Goal: Task Accomplishment & Management: Manage account settings

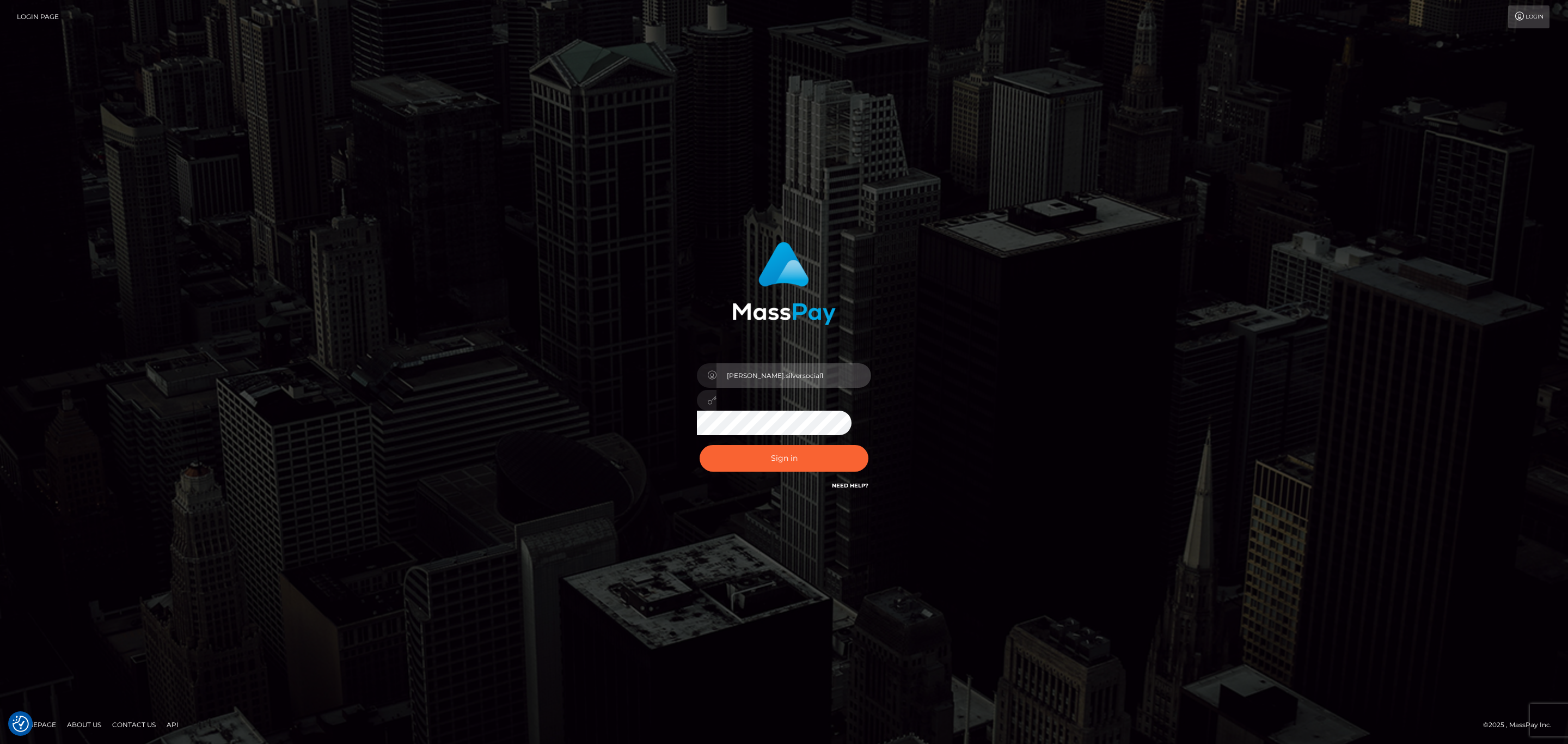
click at [828, 376] on input "[PERSON_NAME].silversocial1" at bounding box center [794, 376] width 155 height 24
type input "SeanP.spree"
click at [831, 472] on div "Sign in Need Help?" at bounding box center [783, 463] width 191 height 49
click at [827, 466] on button "Sign in" at bounding box center [783, 458] width 169 height 27
click at [825, 457] on button "Sign in" at bounding box center [783, 458] width 169 height 27
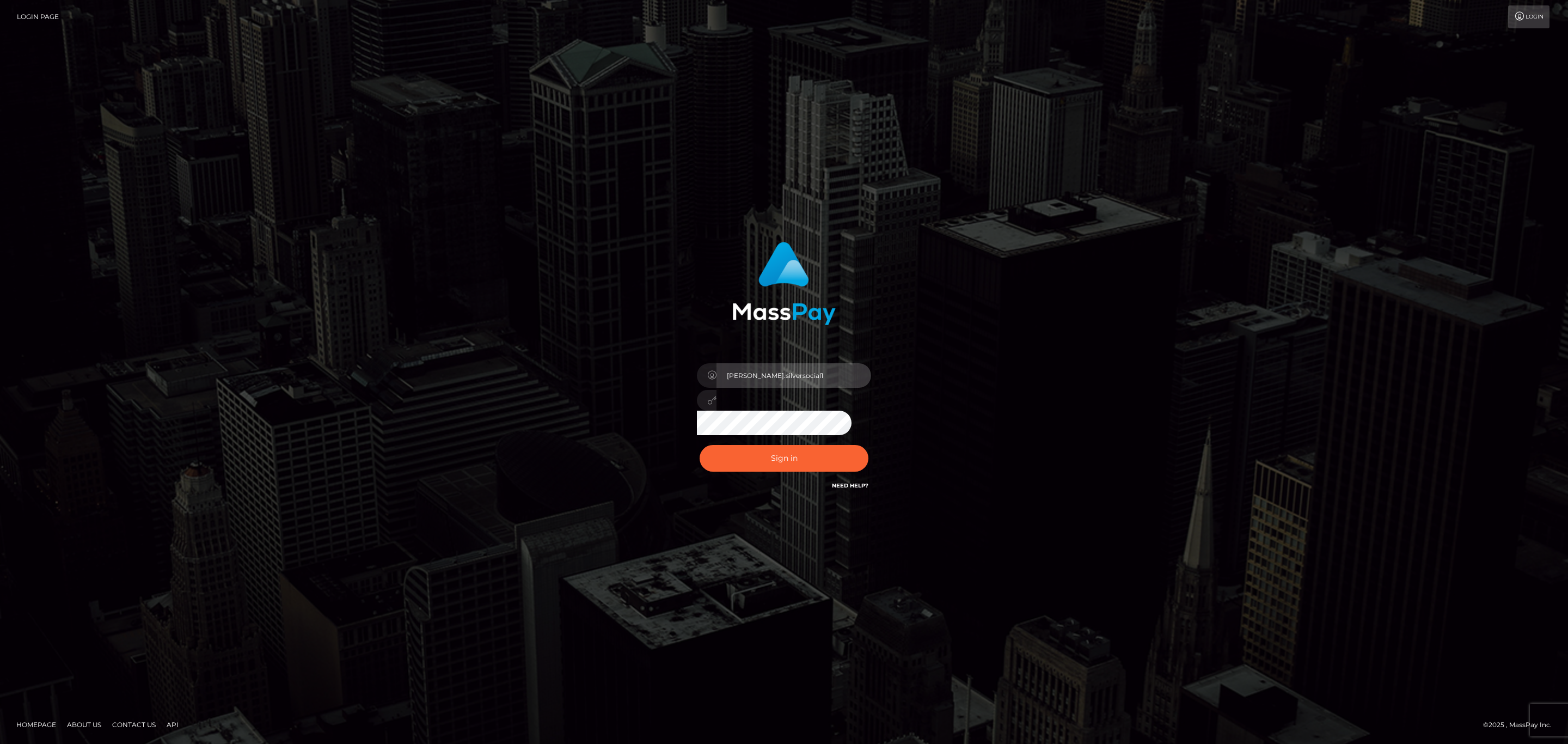
click at [808, 376] on input "[PERSON_NAME].silversocial1" at bounding box center [794, 376] width 155 height 24
type input "SeanP.spree"
click at [794, 455] on button "Sign in" at bounding box center [783, 458] width 169 height 27
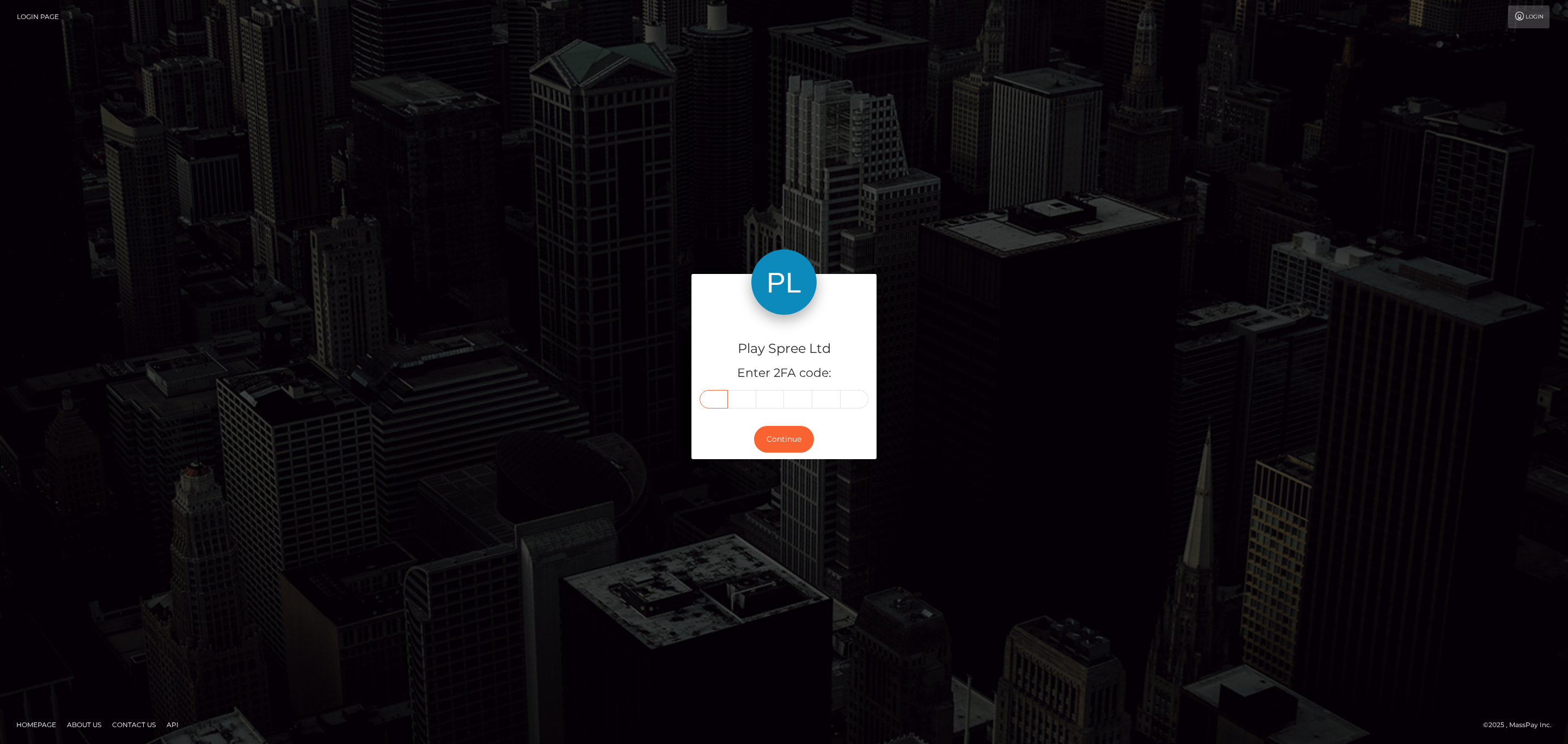
click at [714, 397] on input "text" at bounding box center [713, 399] width 29 height 18
paste input "0"
type input "0"
type input "8"
type input "7"
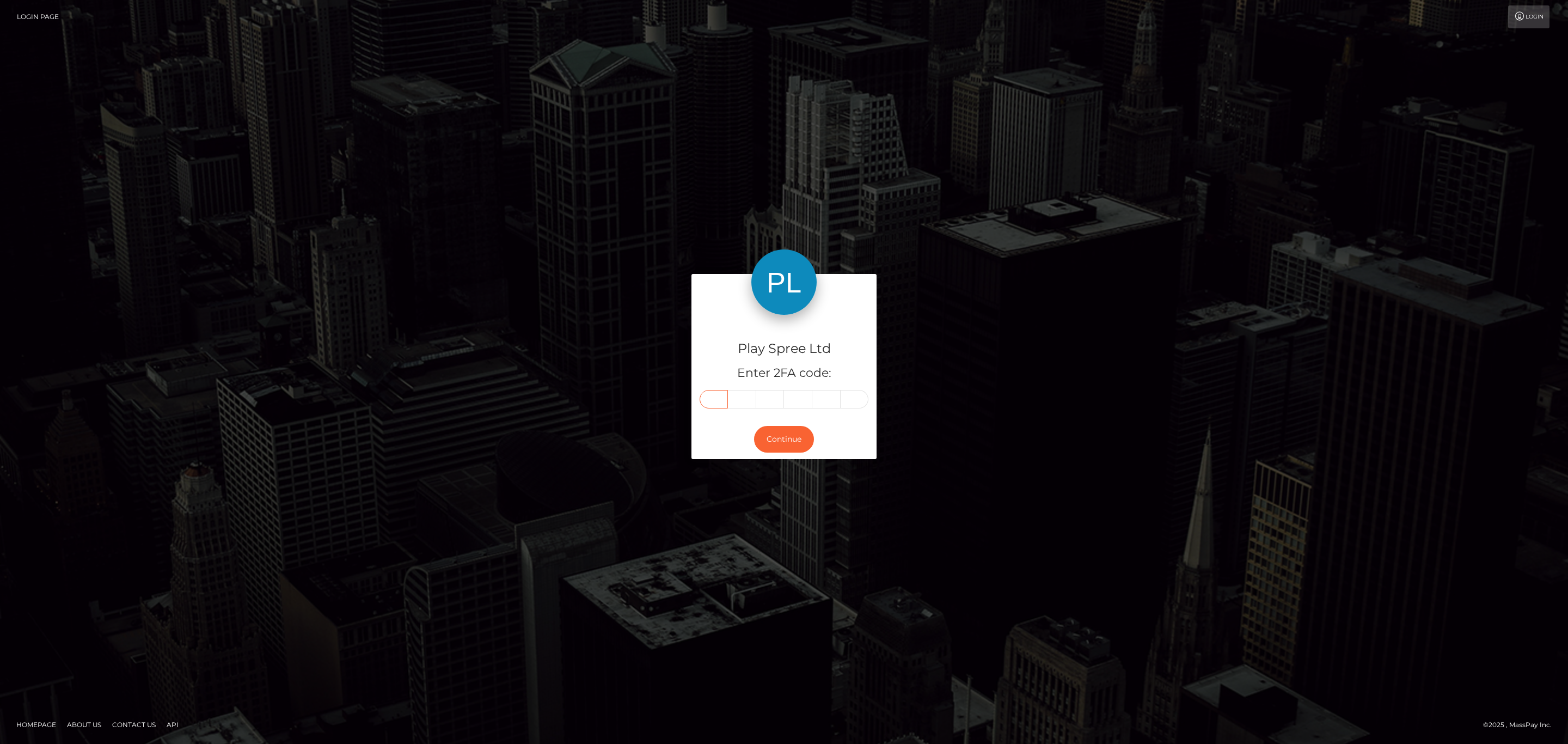
type input "5"
type input "4"
type input "5"
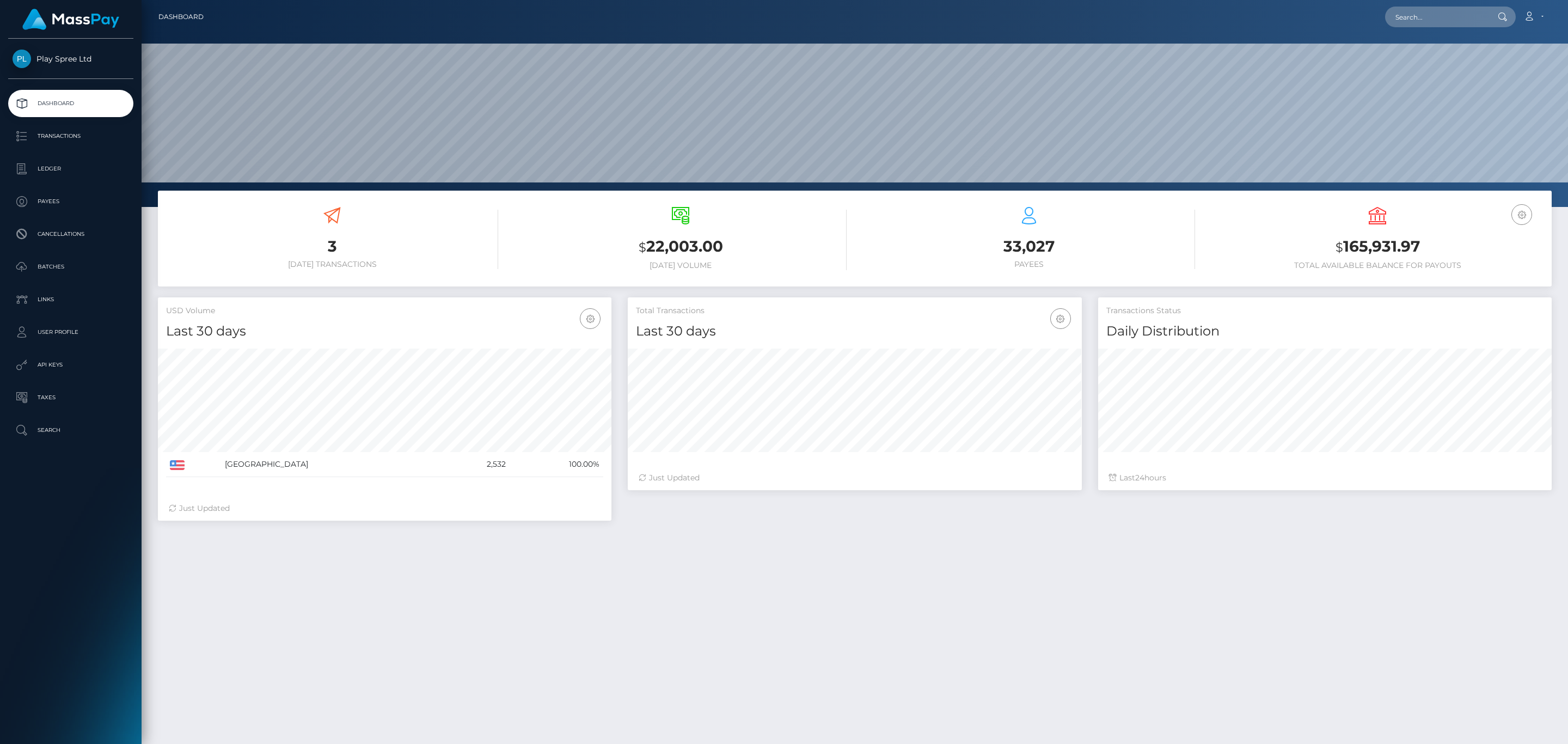
scroll to position [193, 453]
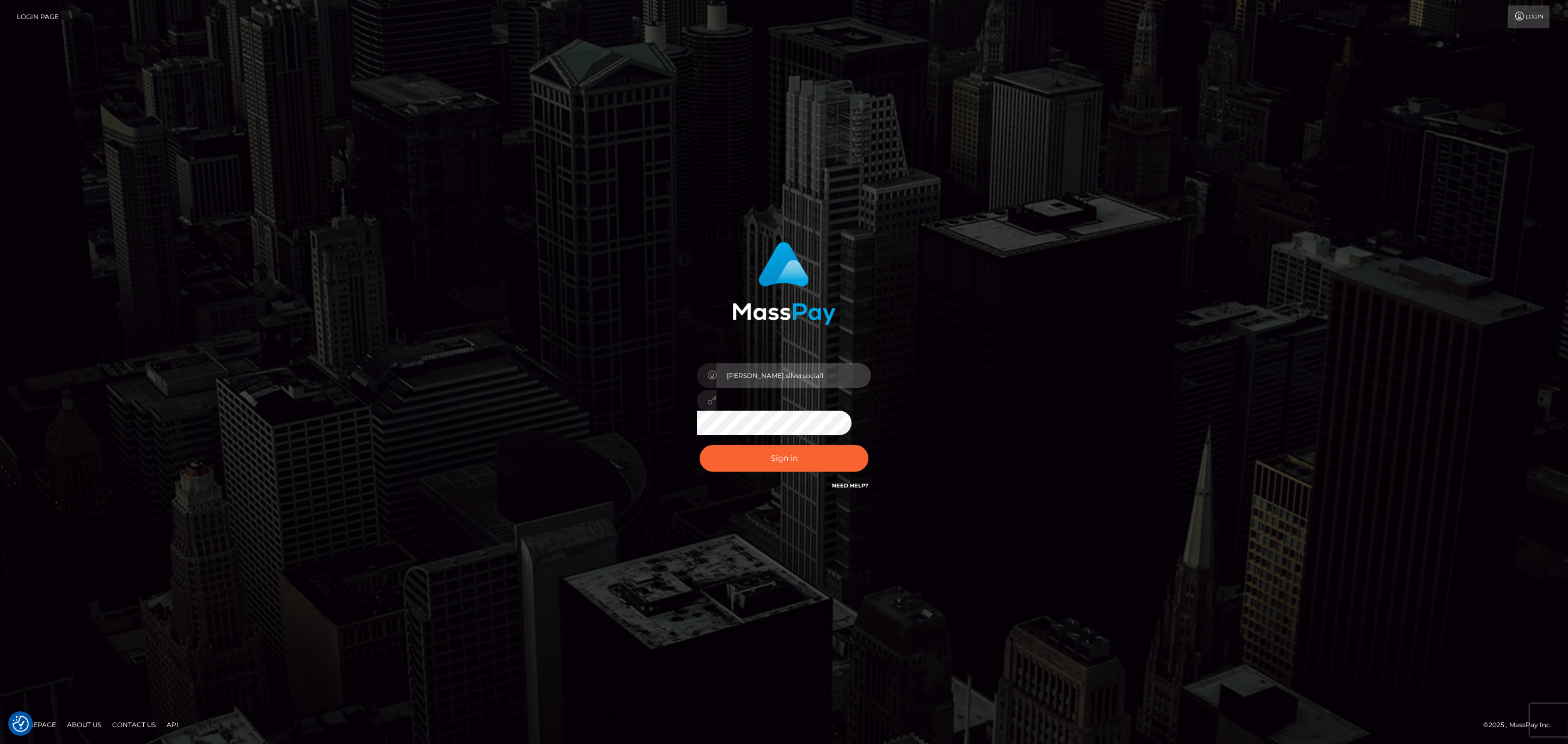
click at [803, 365] on input "Sean.silversocial1" at bounding box center [794, 376] width 155 height 24
click at [786, 382] on input "Sean.silversocial" at bounding box center [794, 376] width 155 height 24
type input "SeanP.spree"
click at [804, 457] on button "Sign in" at bounding box center [783, 458] width 169 height 27
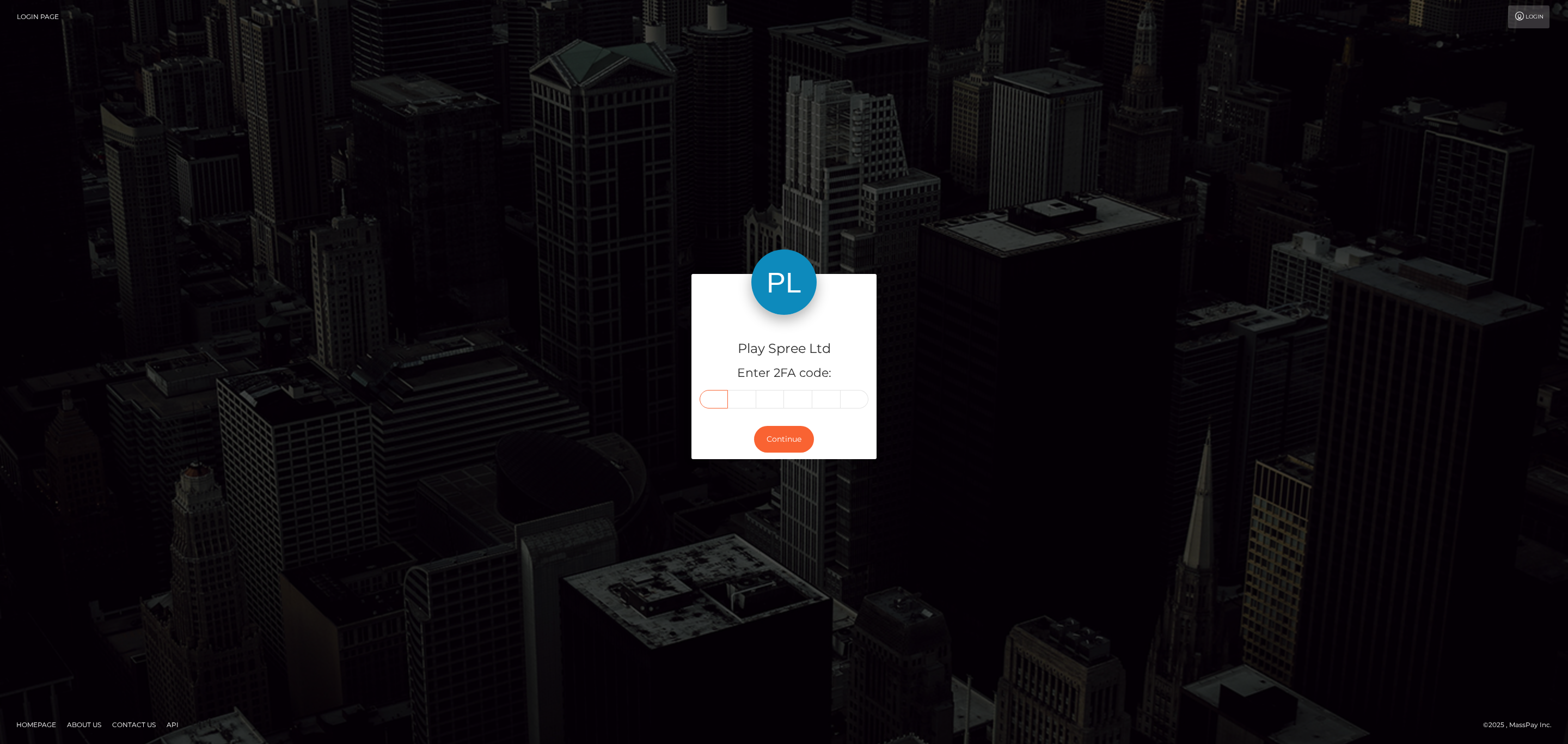
click at [711, 393] on input "text" at bounding box center [713, 399] width 29 height 18
paste input "5"
type input "5"
type input "6"
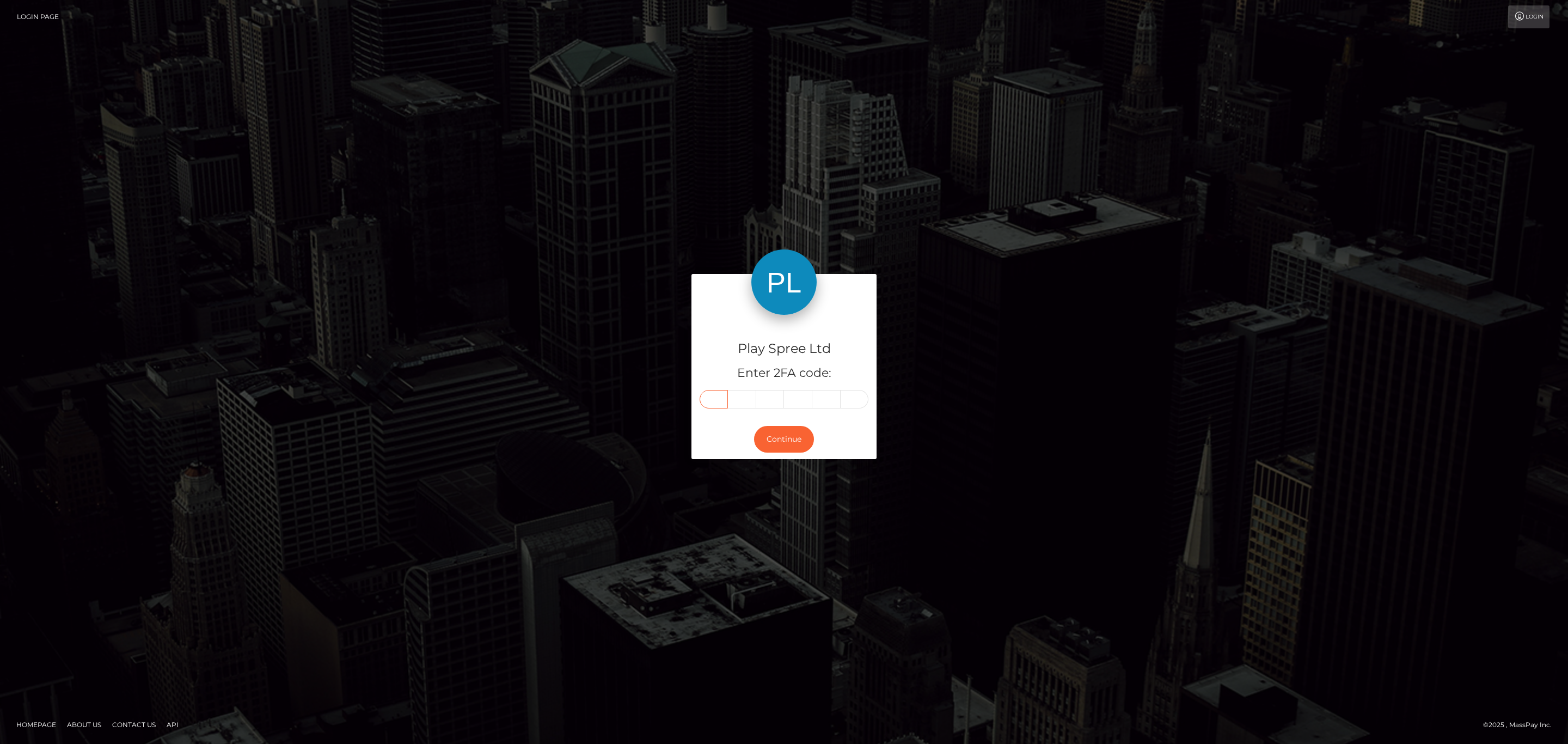
type input "0"
type input "1"
type input "2"
drag, startPoint x: 536, startPoint y: 213, endPoint x: 702, endPoint y: 255, distance: 171.2
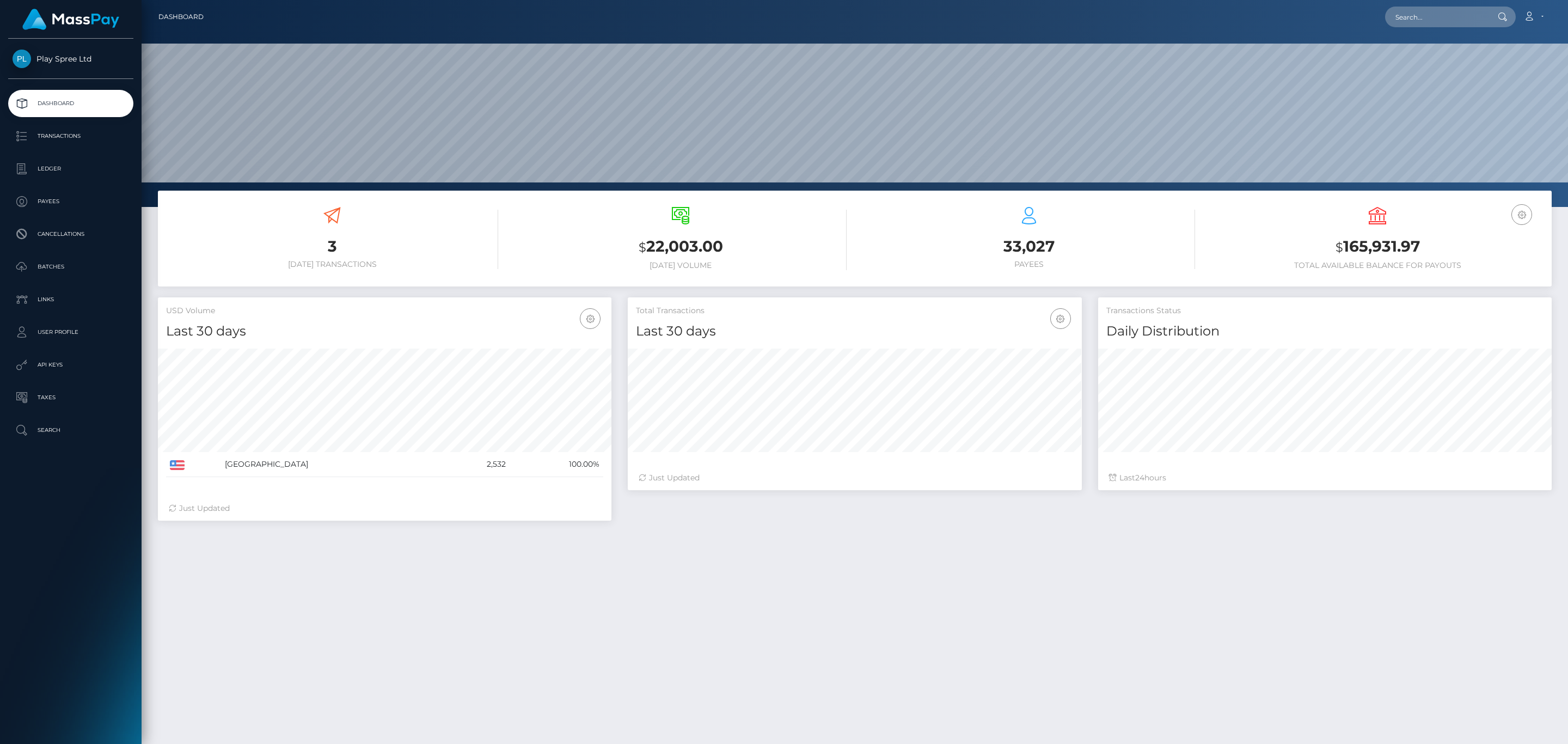
scroll to position [193, 453]
click at [68, 136] on p "Transactions" at bounding box center [71, 136] width 116 height 16
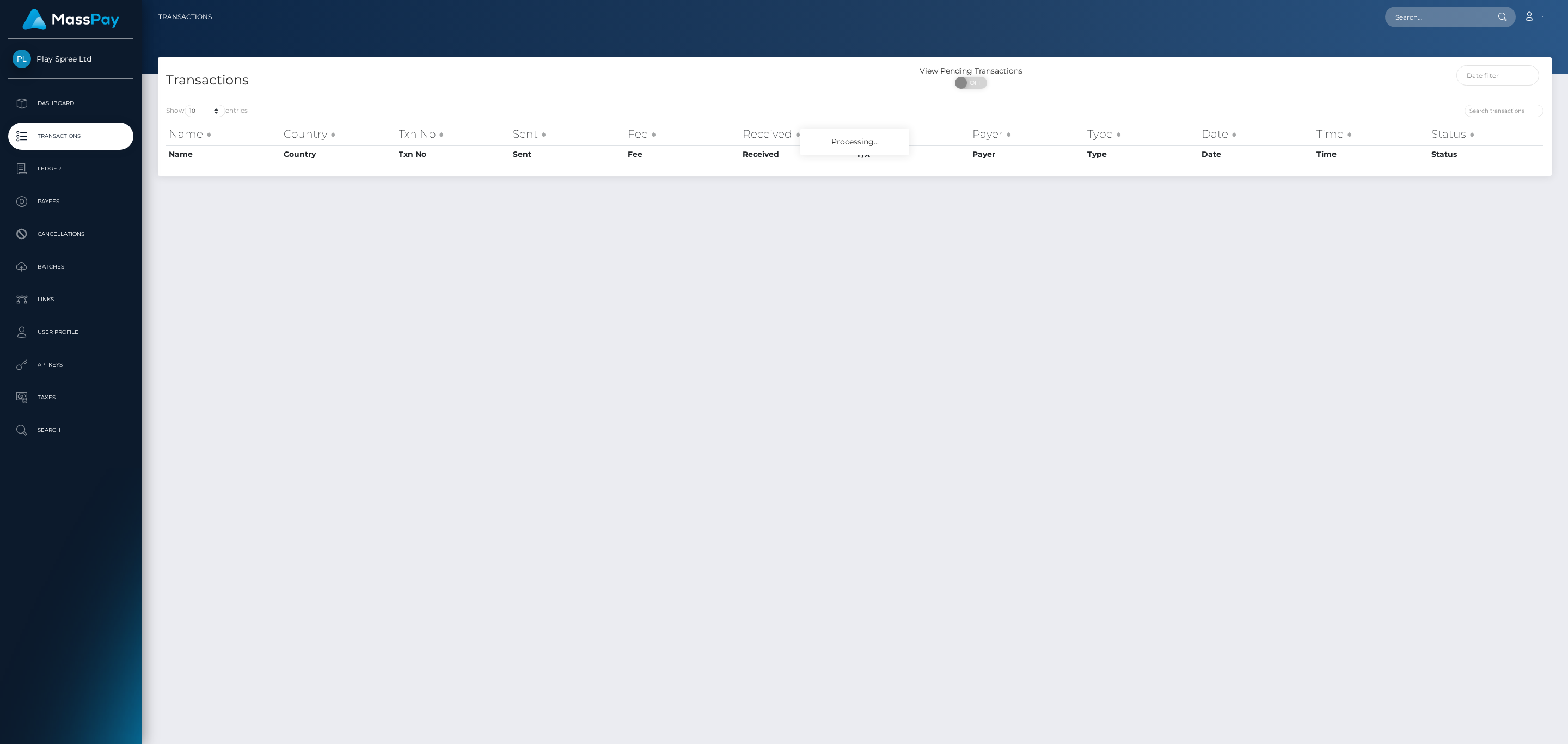
click at [992, 83] on div "ON OFF" at bounding box center [971, 85] width 233 height 18
click at [982, 83] on span "OFF" at bounding box center [975, 83] width 27 height 12
checkbox input "true"
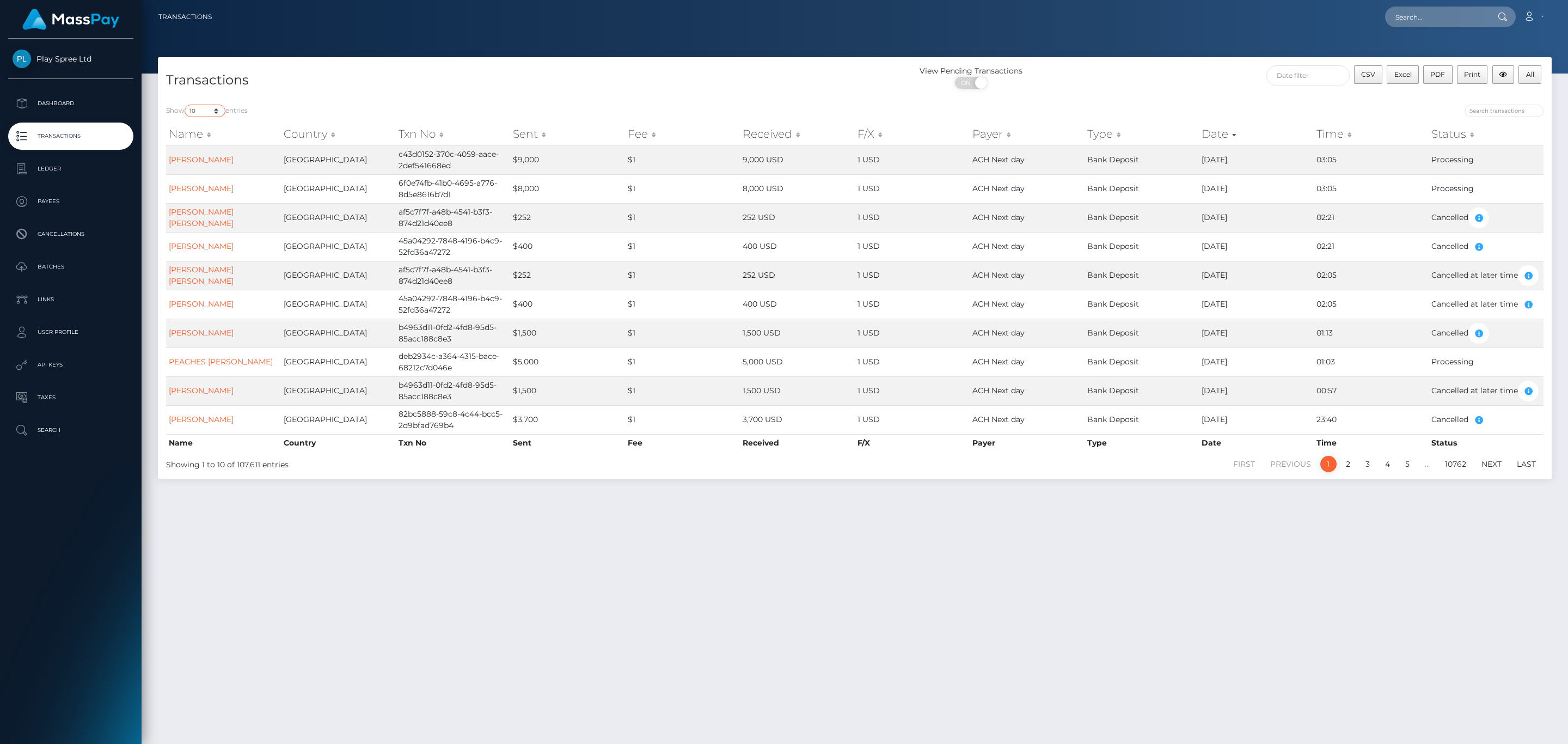
click at [206, 110] on select "10 25 50 100 250 500 1,000 3,500" at bounding box center [205, 111] width 41 height 13
click at [1267, 80] on input "text" at bounding box center [1307, 75] width 83 height 20
click at [1519, 96] on th at bounding box center [1514, 103] width 18 height 15
drag, startPoint x: 1519, startPoint y: 96, endPoint x: 1502, endPoint y: 127, distance: 35.4
click at [1502, 127] on table "Aug 2025 Su Mo Tu We Th Fr Sa 27 28 29 30 31 1 2 3 4 5 6 7 8 9 10 11 12 13 14 1…" at bounding box center [1462, 155] width 122 height 118
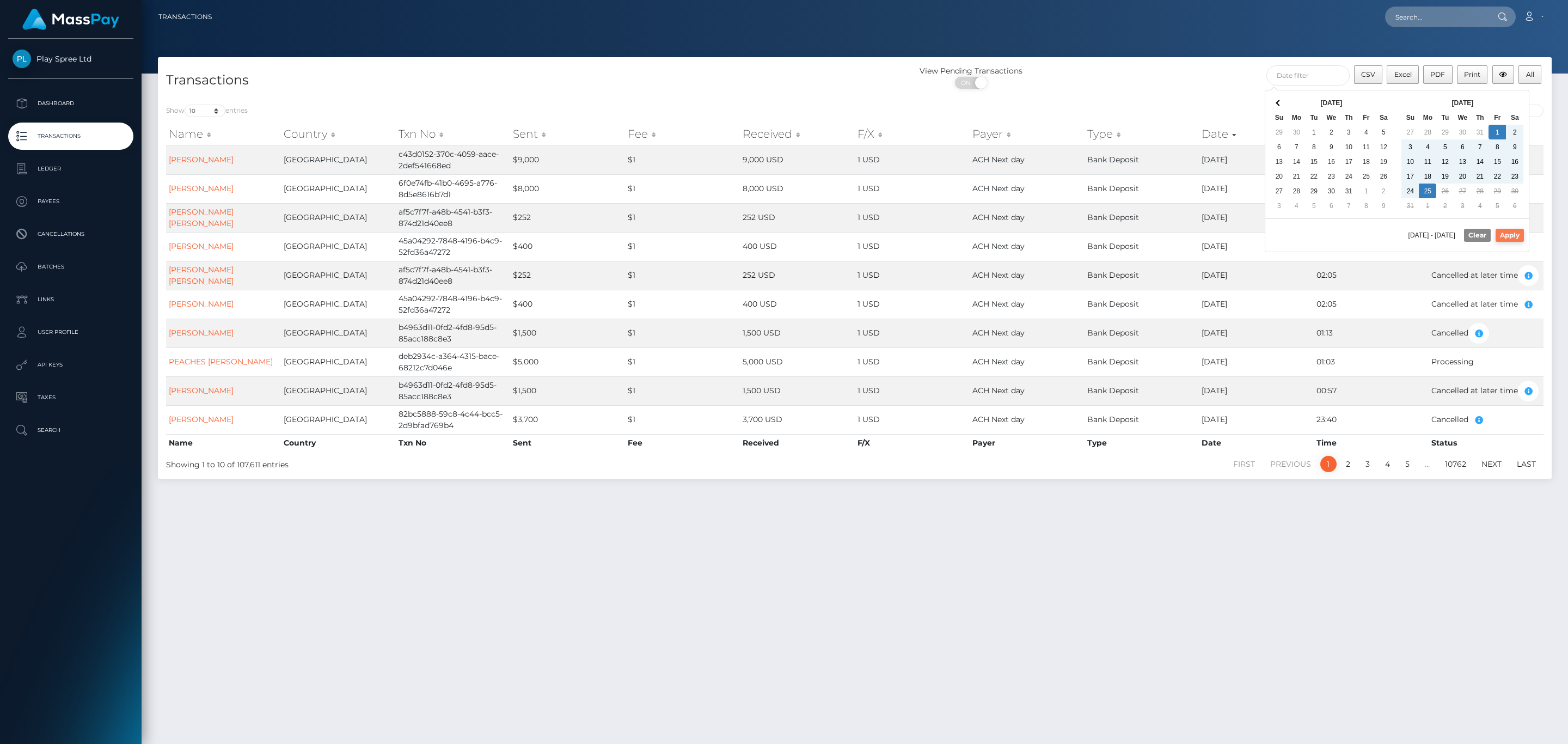
click at [1511, 239] on button "Apply" at bounding box center [1510, 235] width 29 height 13
type input "08/01/2025 - 08/25/2025"
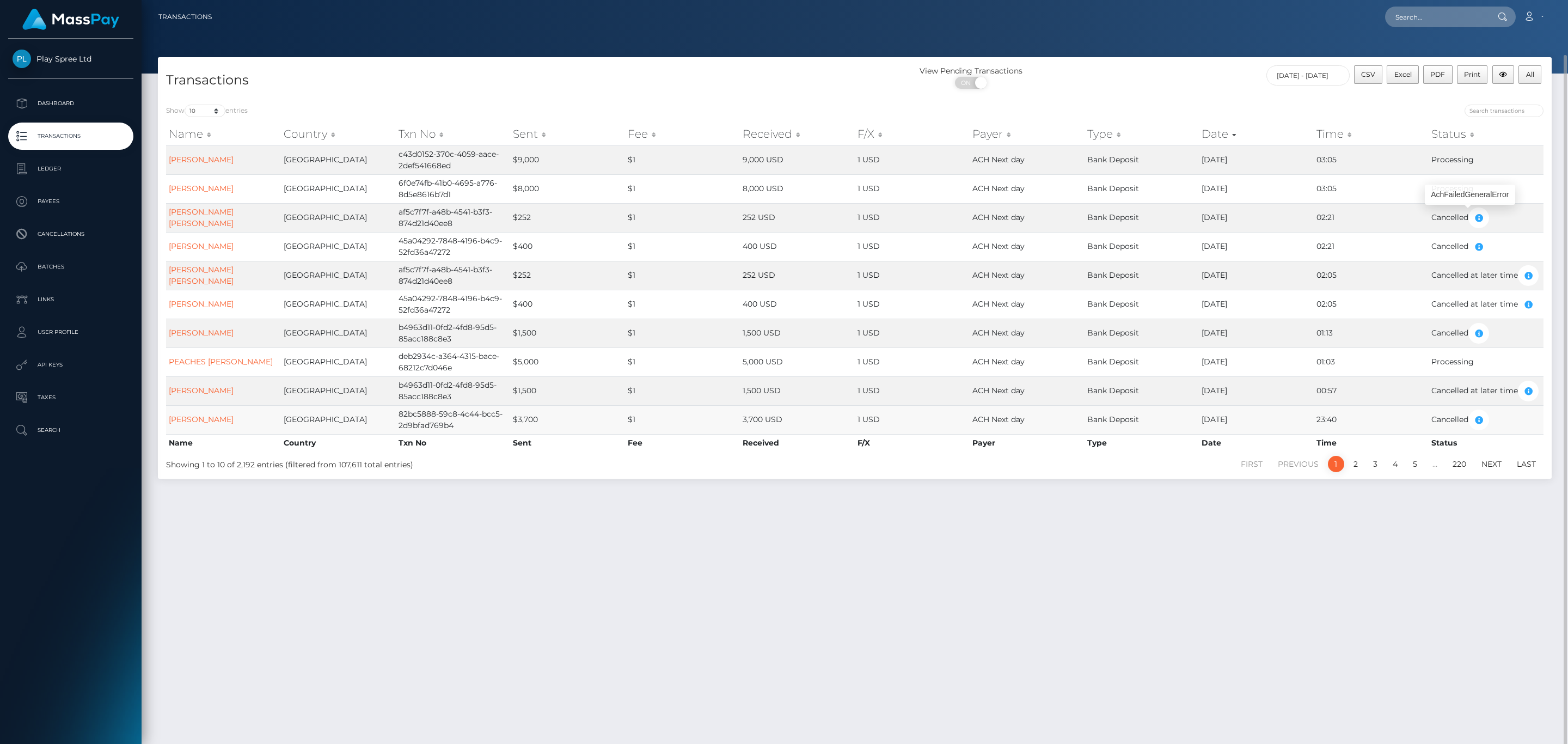
scroll to position [28, 0]
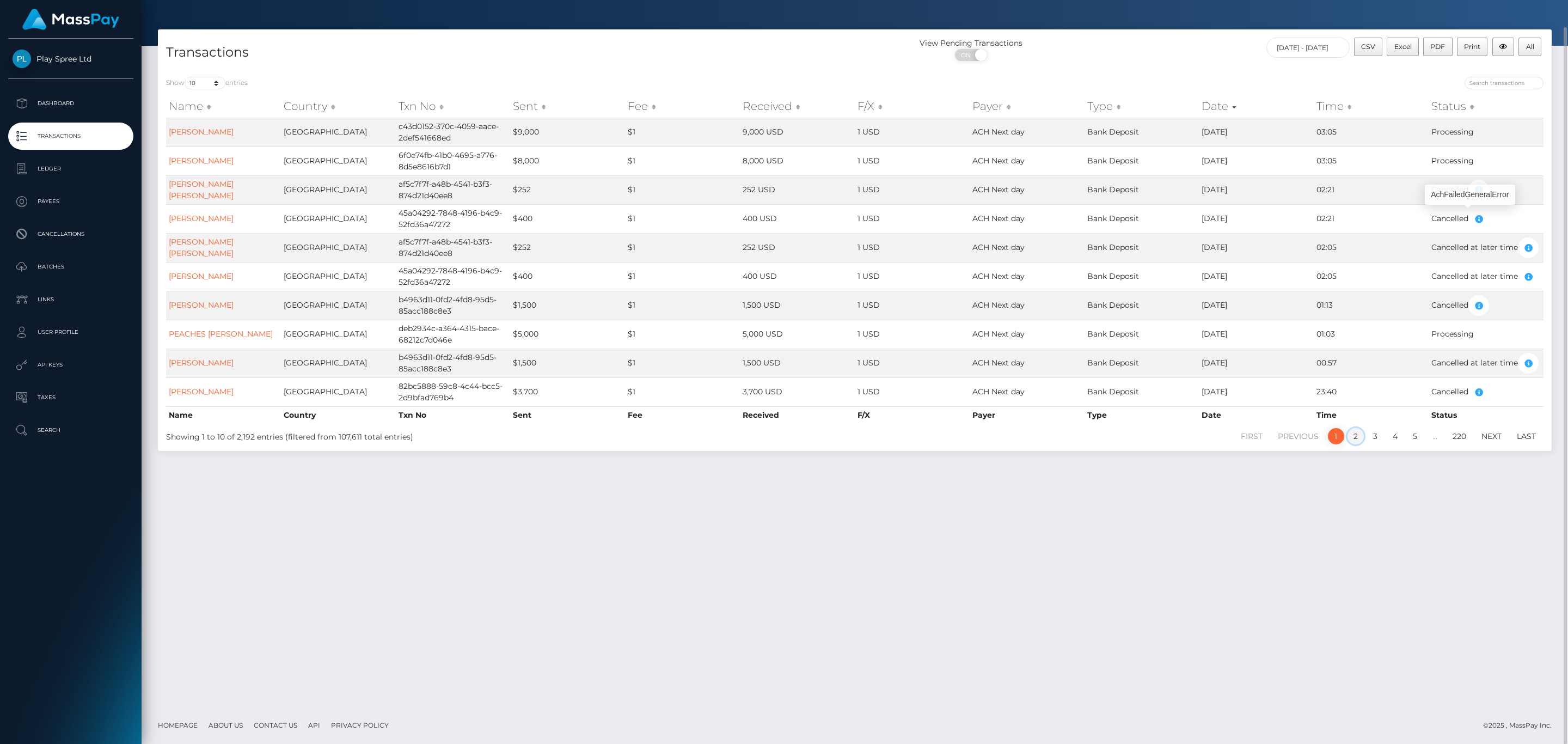
click at [1353, 440] on link "2" at bounding box center [1356, 436] width 16 height 16
click at [1379, 443] on link "3" at bounding box center [1375, 436] width 16 height 16
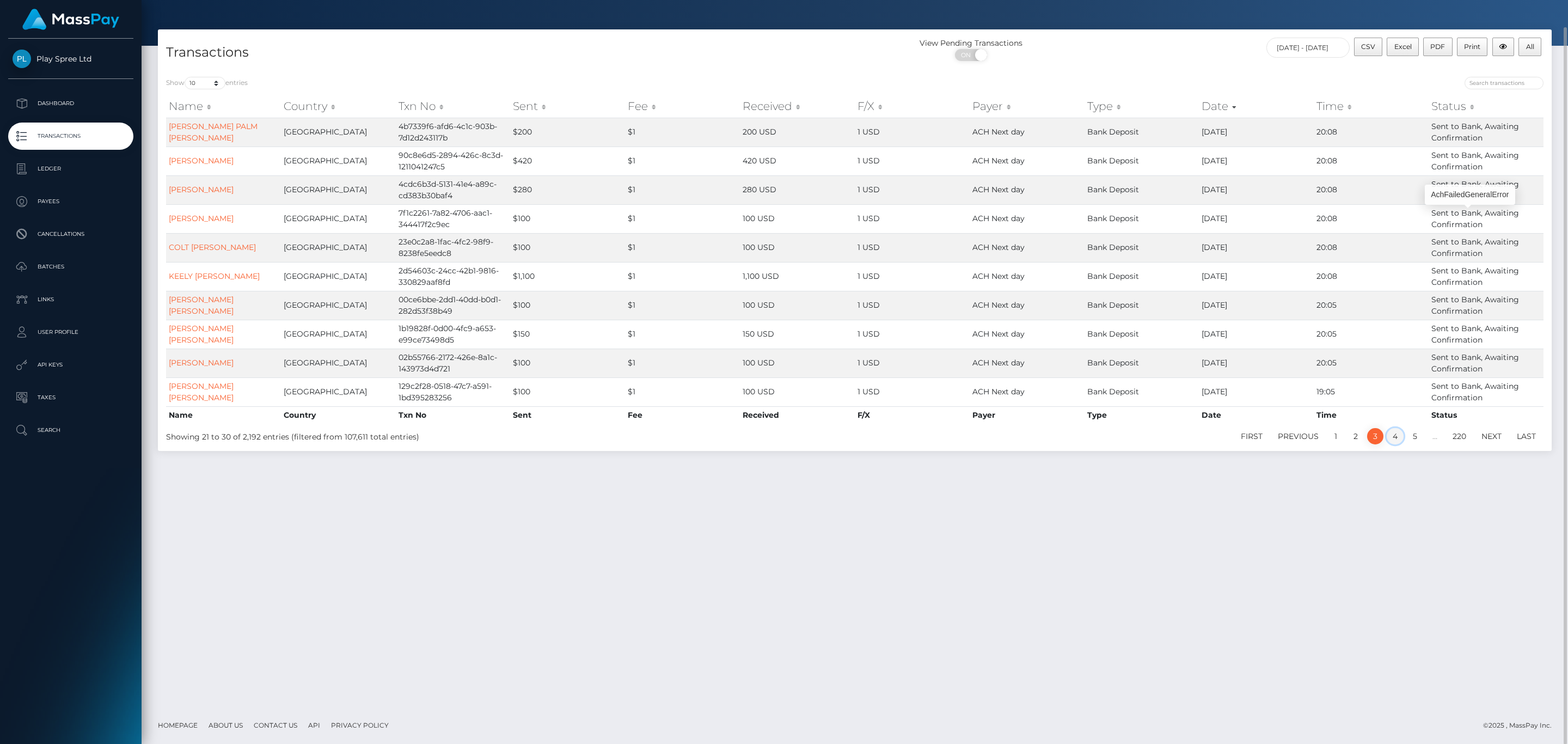
click at [1393, 441] on link "4" at bounding box center [1395, 436] width 17 height 16
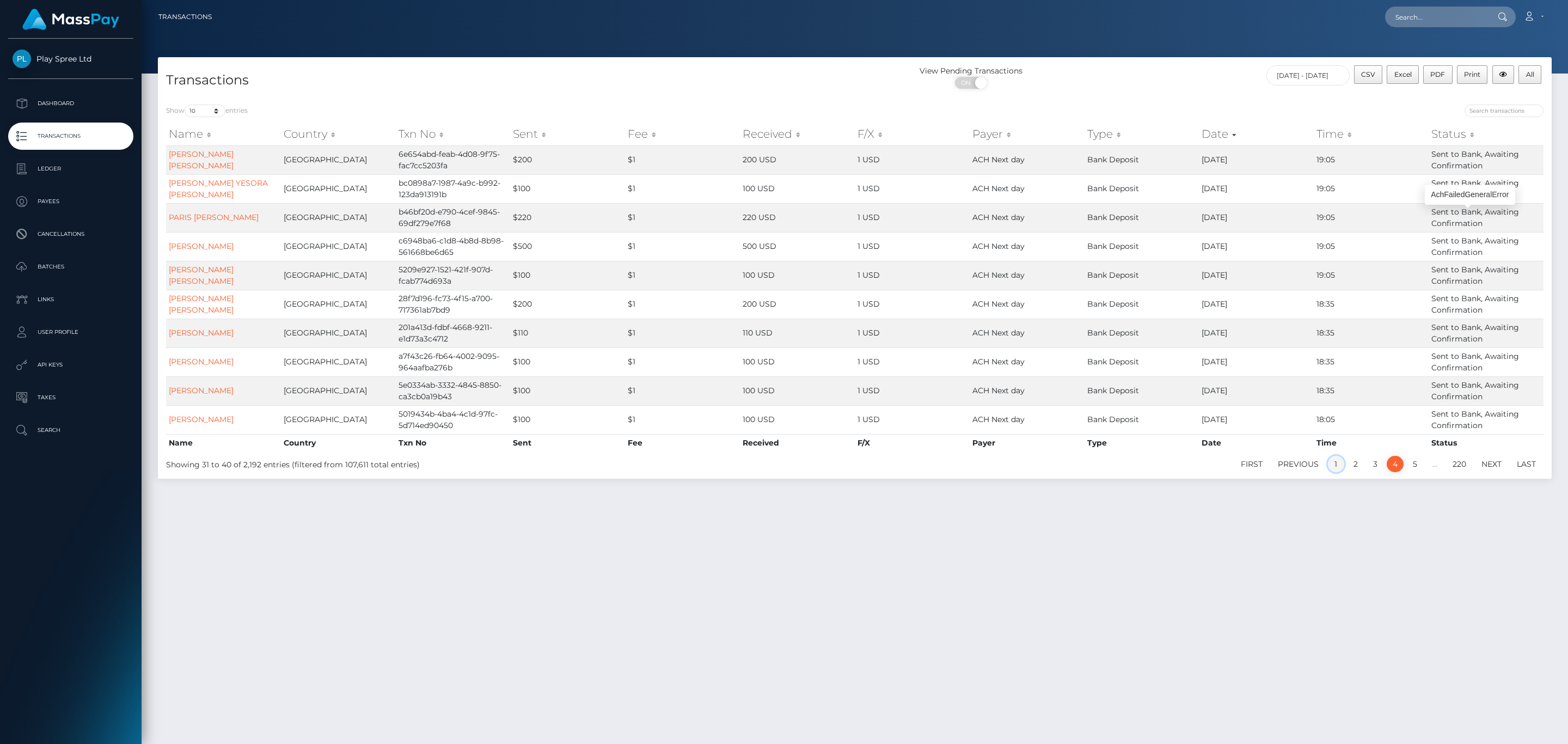
click at [1338, 469] on link "1" at bounding box center [1336, 464] width 16 height 16
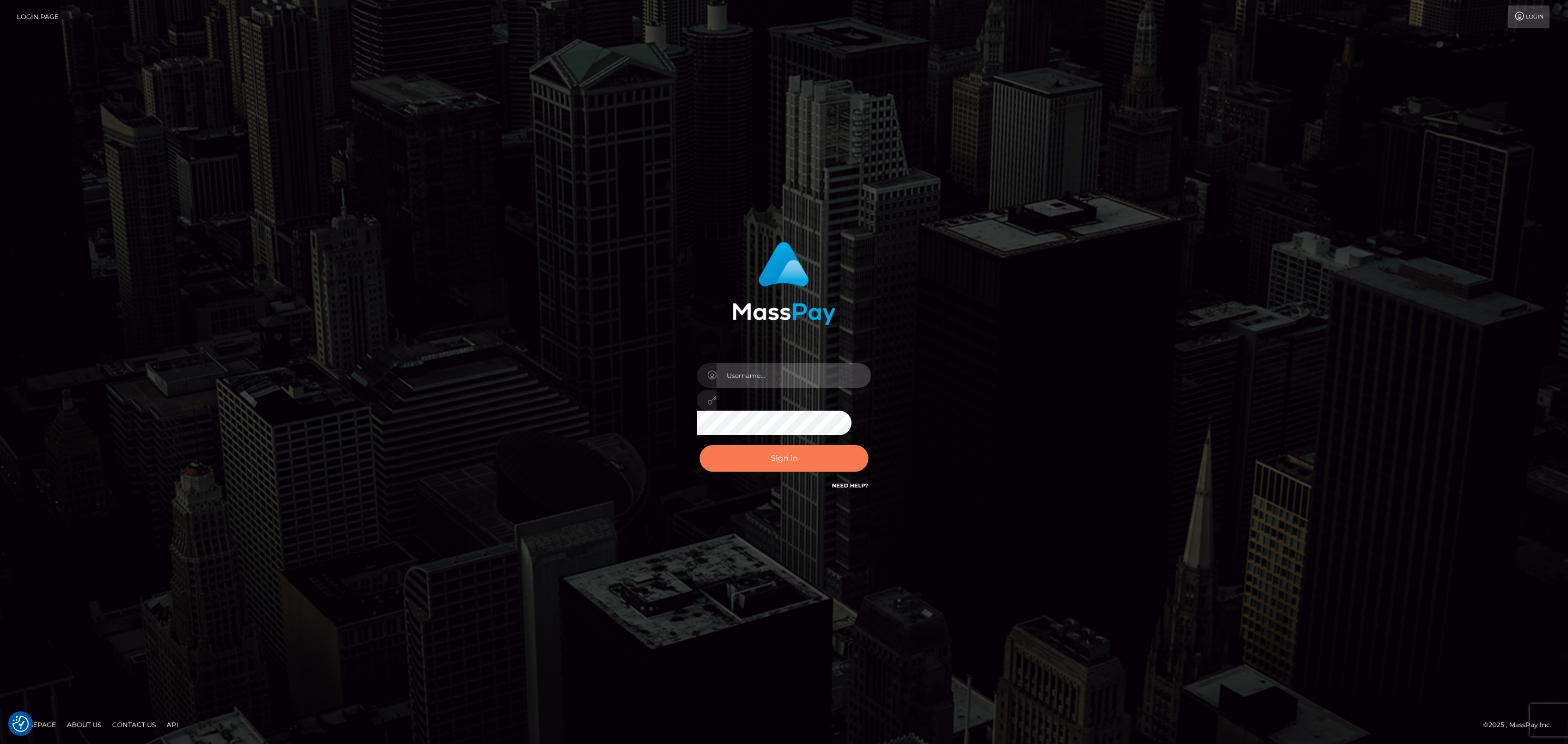
type input "SeanP.spree"
click at [782, 455] on button "Sign in" at bounding box center [783, 458] width 169 height 27
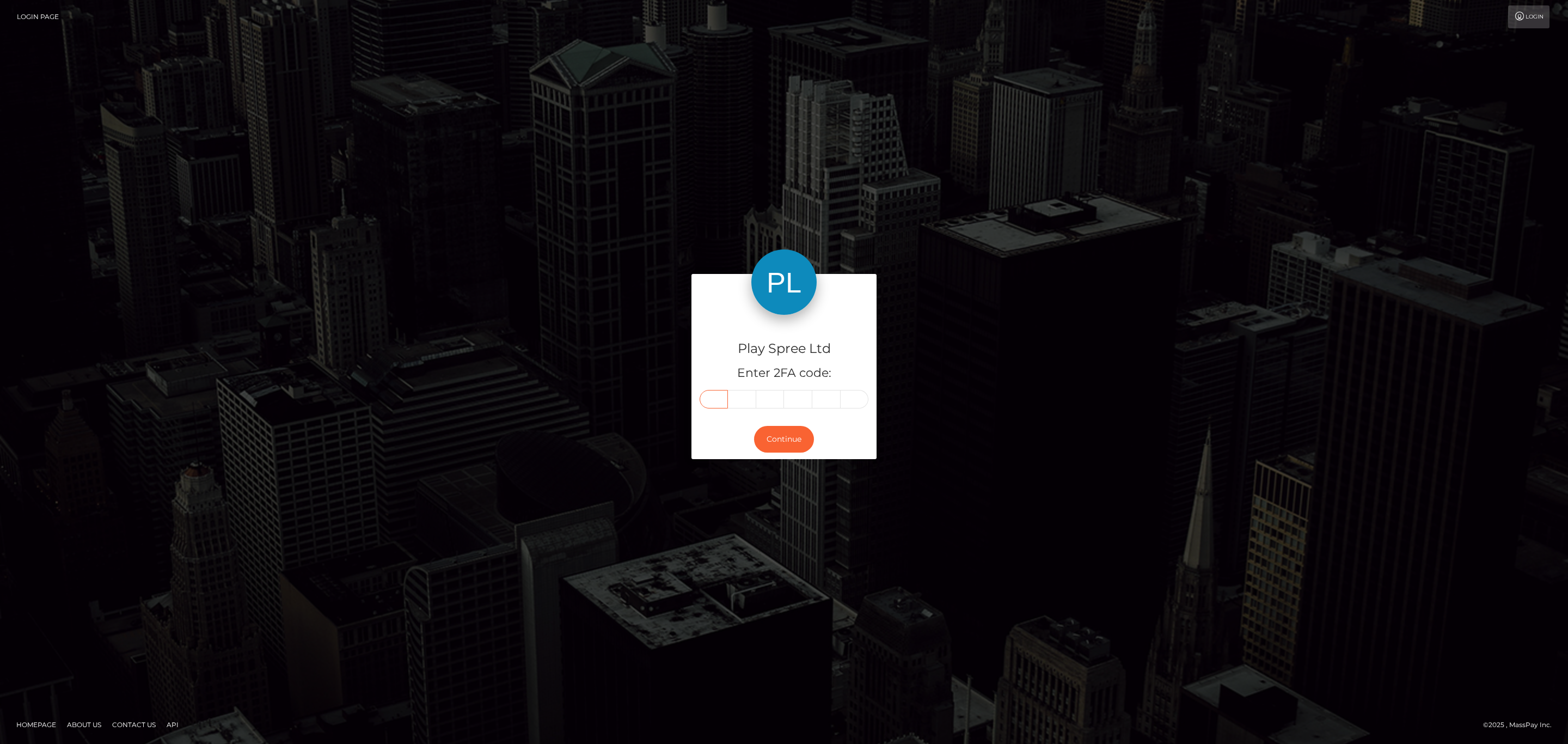
click at [710, 401] on input "text" at bounding box center [713, 399] width 29 height 18
paste input "3"
type input "3"
type input "5"
type input "3"
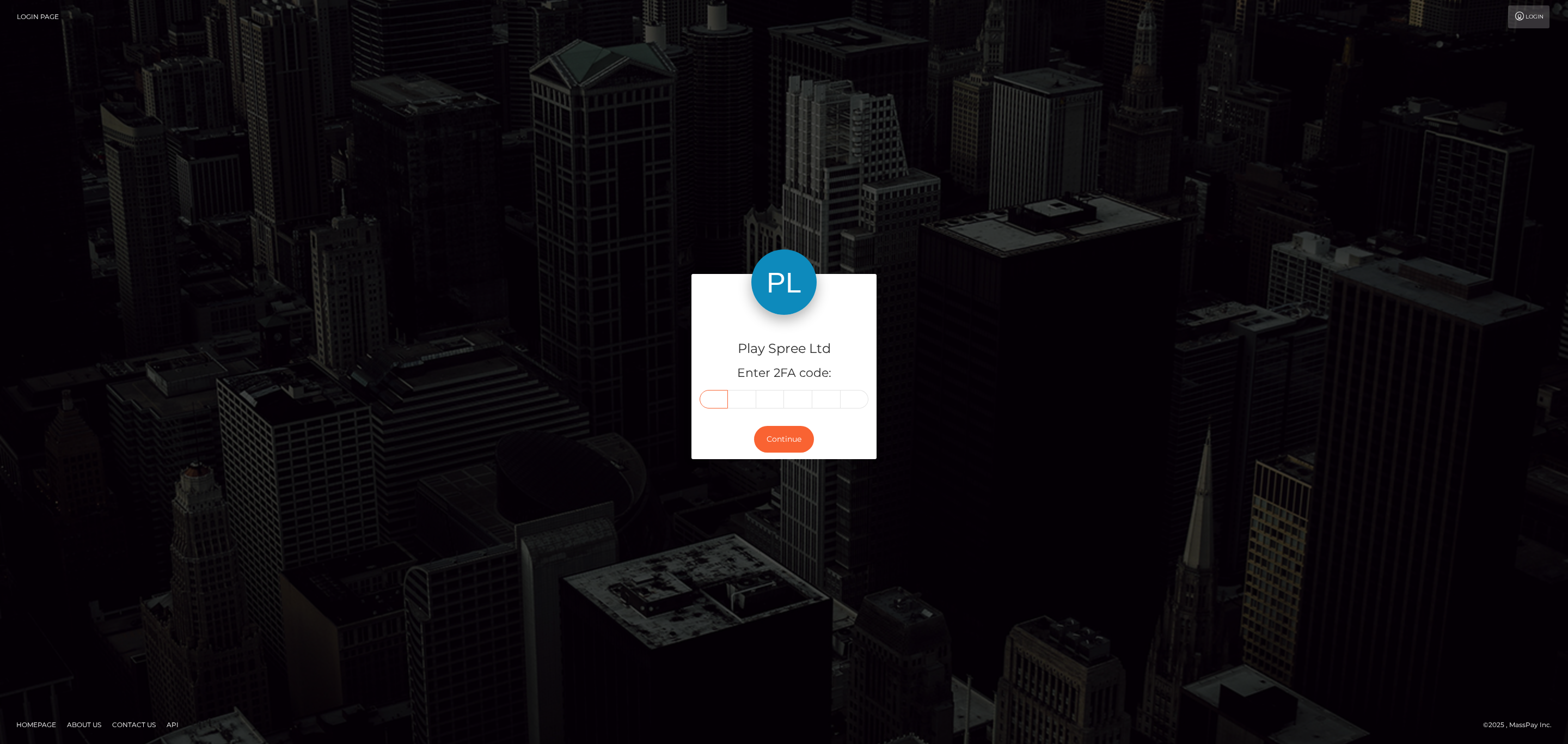
type input "2"
type input "3"
type input "6"
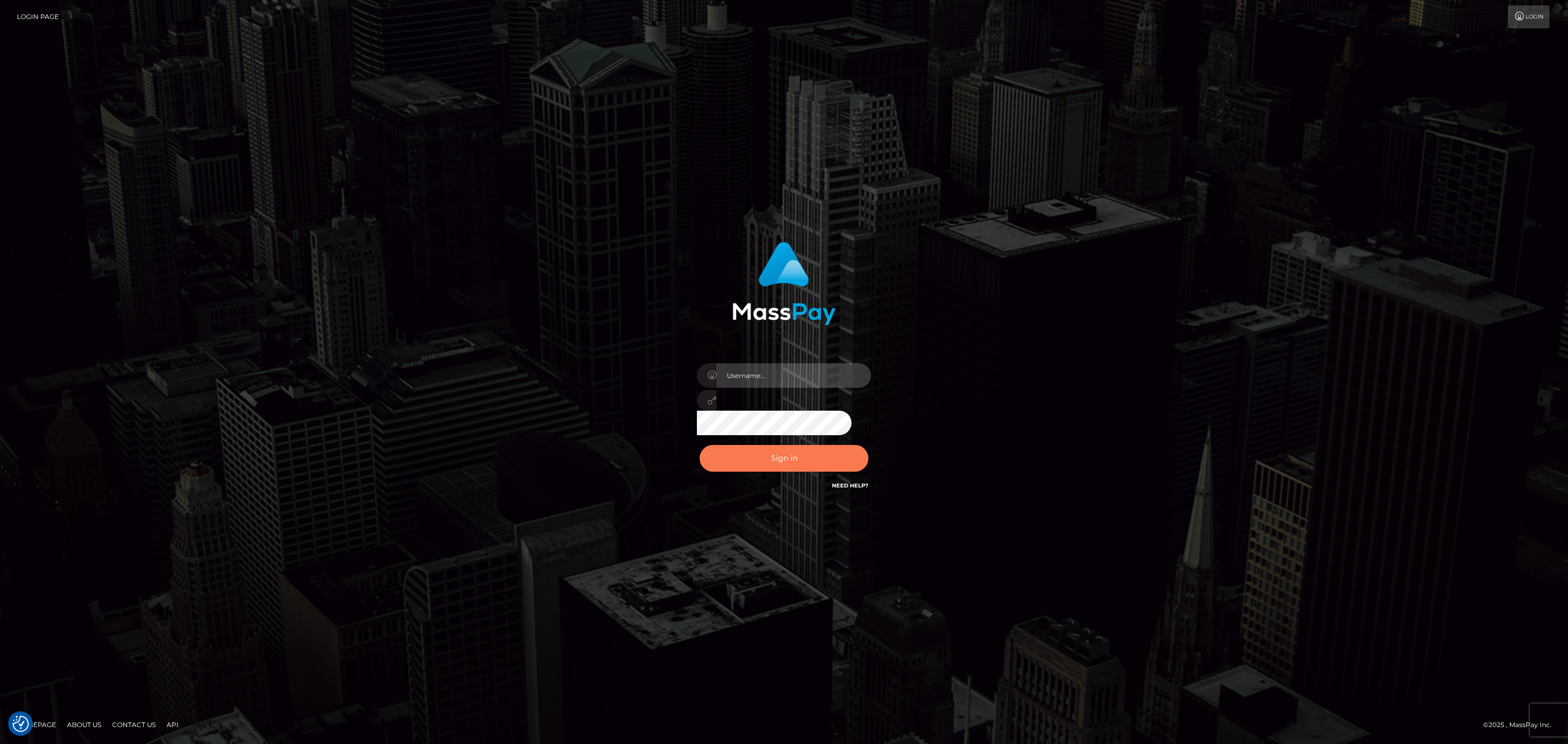
type input "SeanP.spree"
click at [796, 467] on button "Sign in" at bounding box center [783, 458] width 169 height 27
type input "SeanP.spree"
drag, startPoint x: 786, startPoint y: 446, endPoint x: 802, endPoint y: 444, distance: 16.1
click at [784, 453] on button "Sign in" at bounding box center [783, 458] width 169 height 27
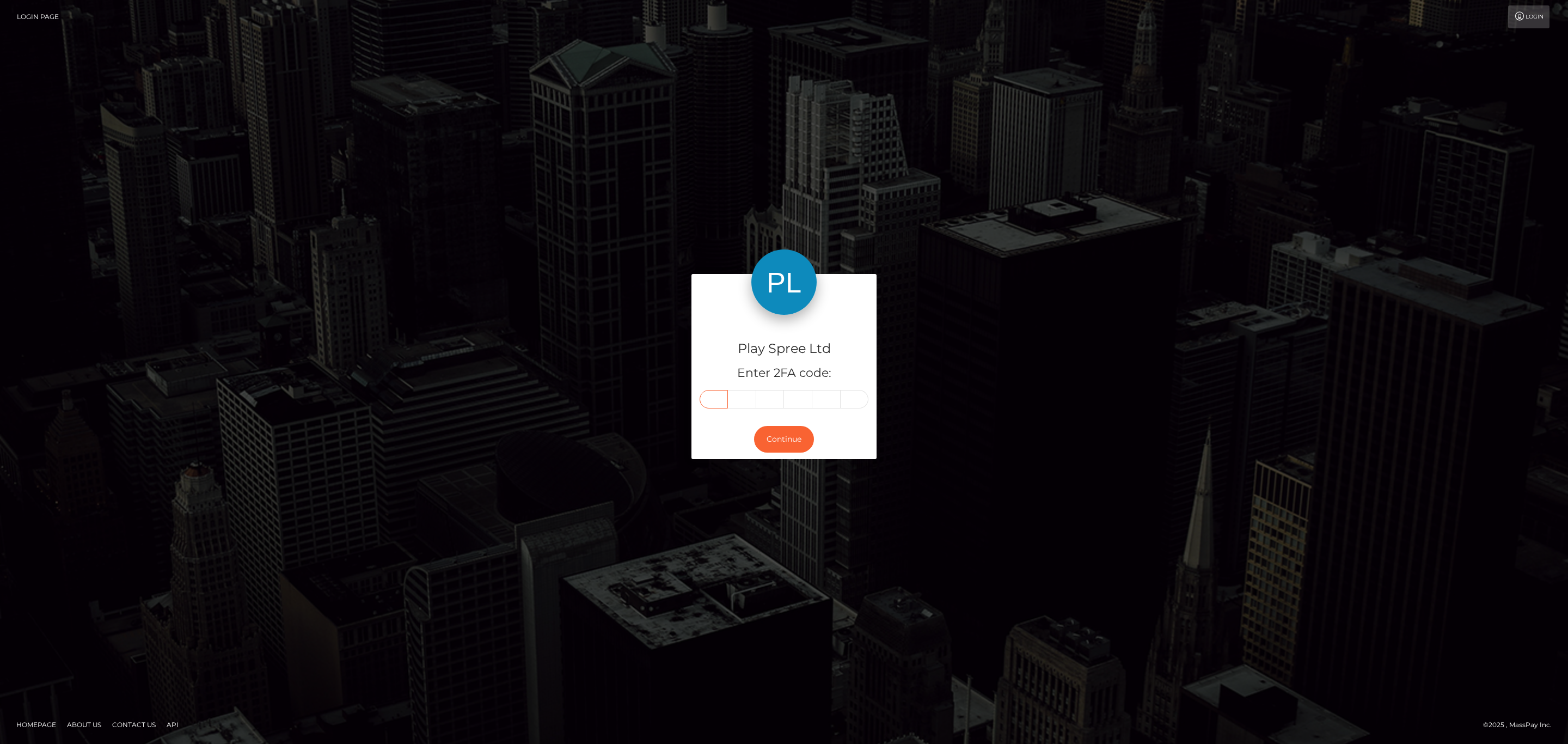
click at [724, 399] on input "text" at bounding box center [713, 399] width 29 height 18
paste input "7"
type input "7"
type input "8"
type input "7"
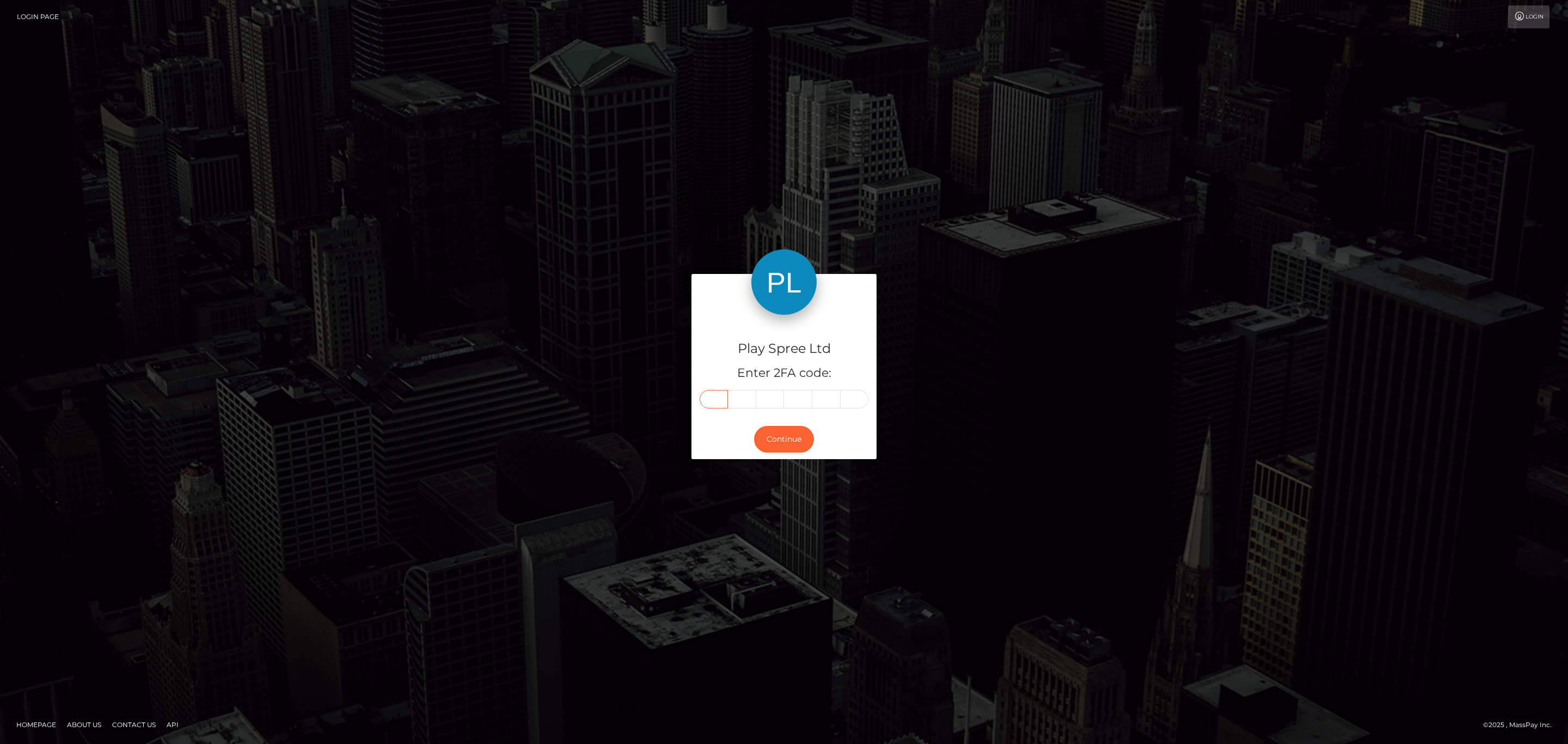
type input "3"
type input "6"
type input "9"
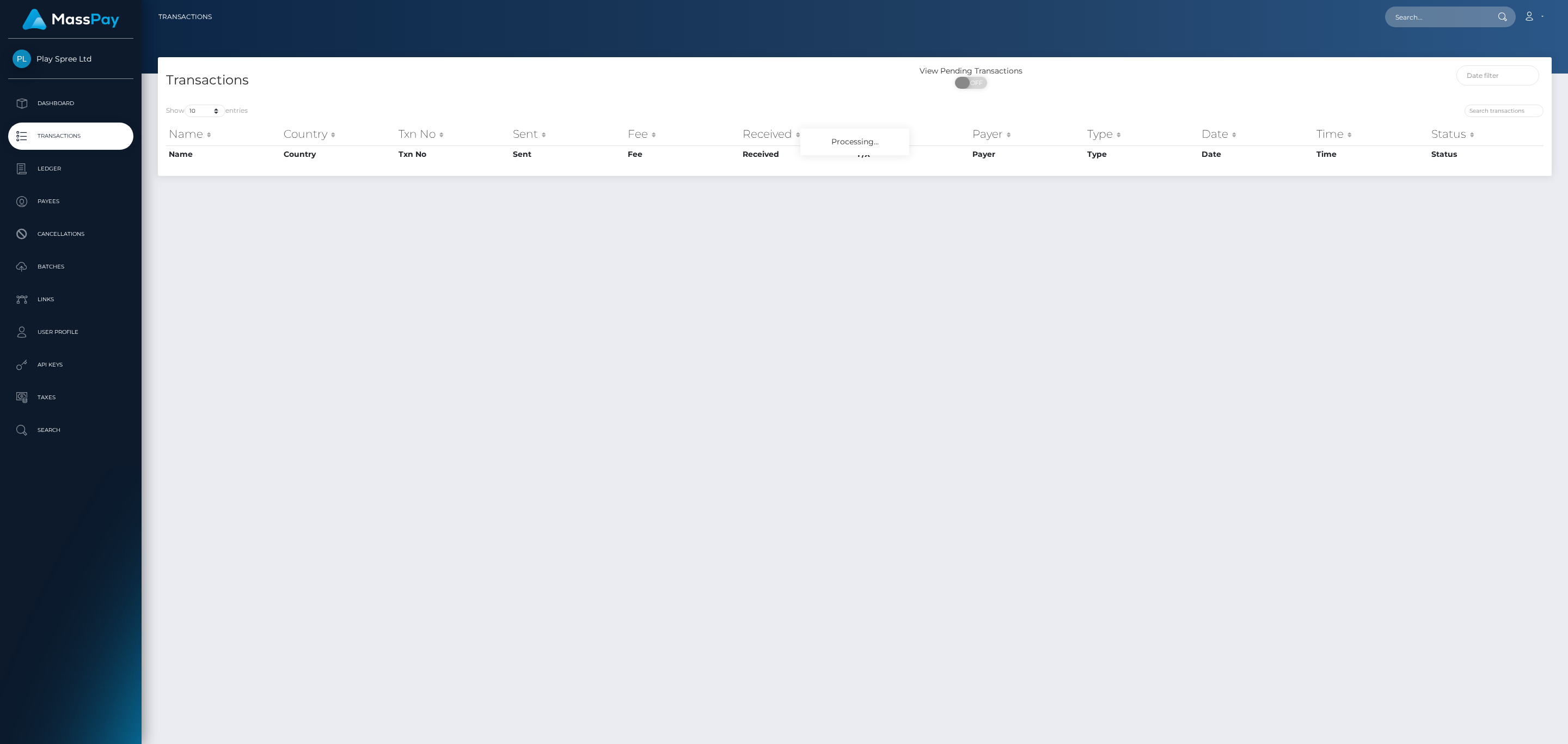
click at [975, 82] on span "OFF" at bounding box center [975, 83] width 27 height 12
checkbox input "true"
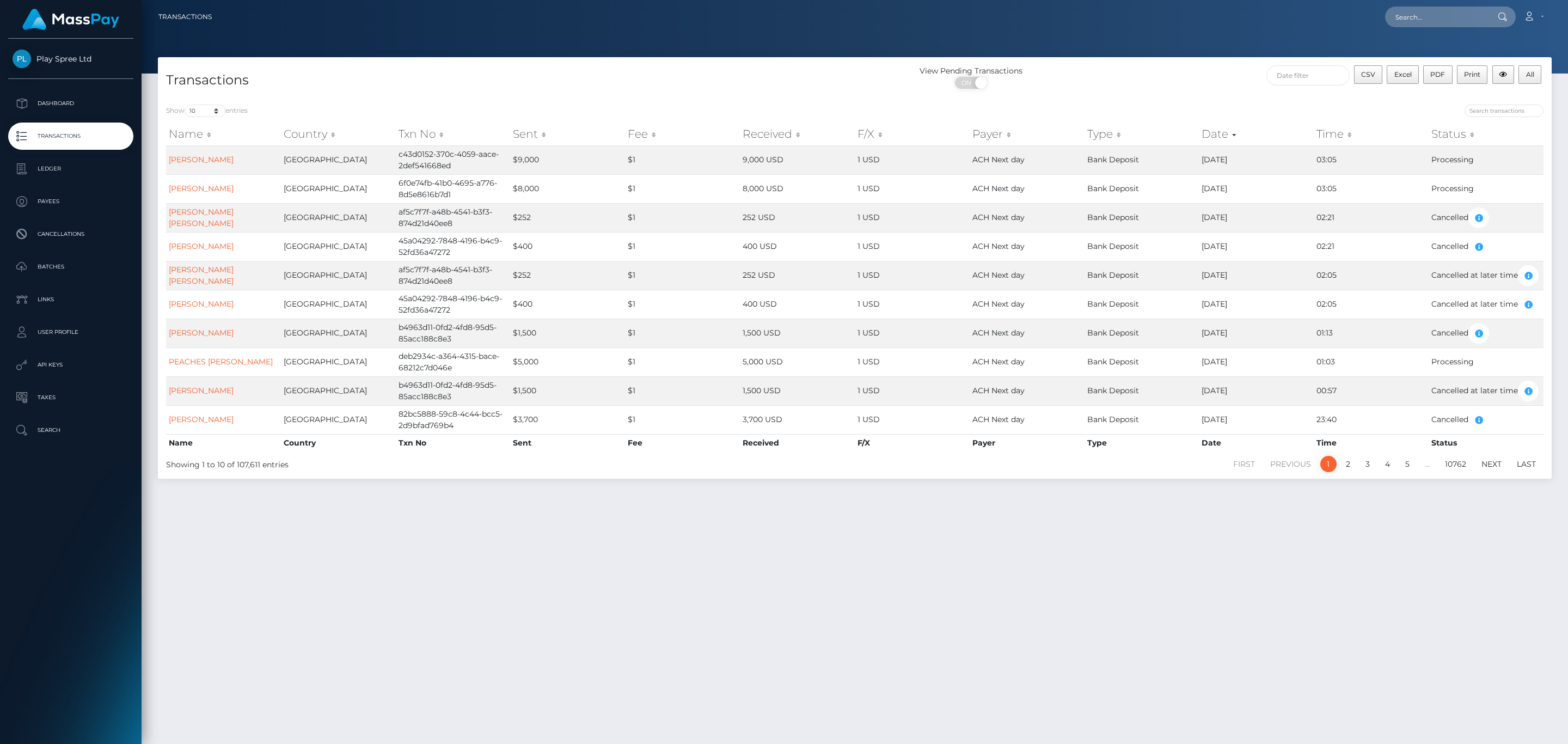
click at [1262, 69] on div "CSV Excel PDF Print All" at bounding box center [1377, 79] width 348 height 29
click at [1310, 74] on input "text" at bounding box center [1307, 75] width 83 height 20
click at [1332, 48] on div at bounding box center [855, 37] width 1426 height 74
click at [1315, 77] on input "text" at bounding box center [1307, 75] width 83 height 20
click at [1511, 95] on div "[DATE] Su Mo Tu We Th Fr Sa 27 28 29 30 31 1 2 3 4 5 6 7 8 9 10 11 12 13 14 15 …" at bounding box center [1463, 155] width 123 height 119
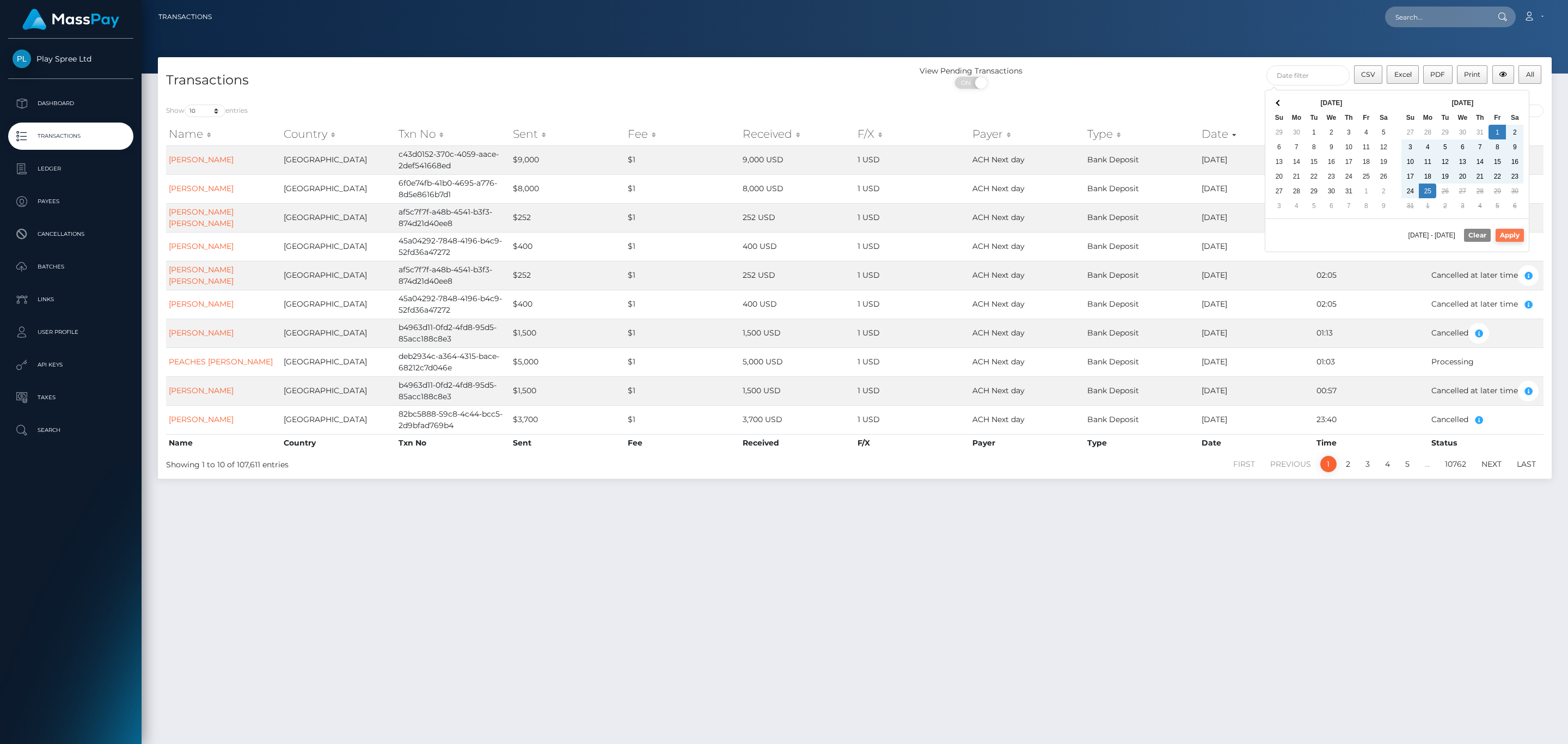
click at [1514, 233] on button "Apply" at bounding box center [1510, 235] width 29 height 13
type input "[DATE] - [DATE]"
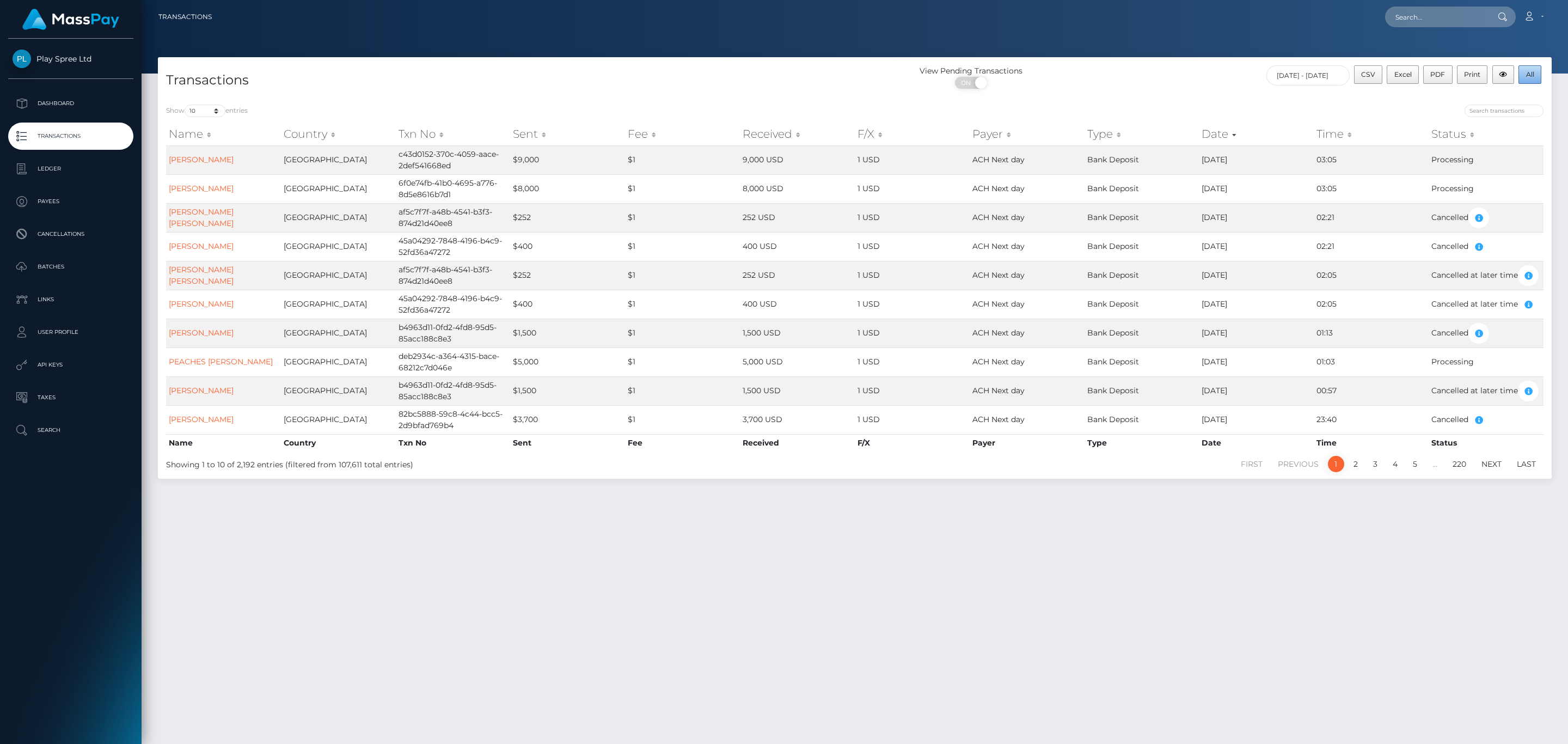
click at [1529, 77] on span "All" at bounding box center [1530, 74] width 8 height 8
